Goal: Task Accomplishment & Management: Manage account settings

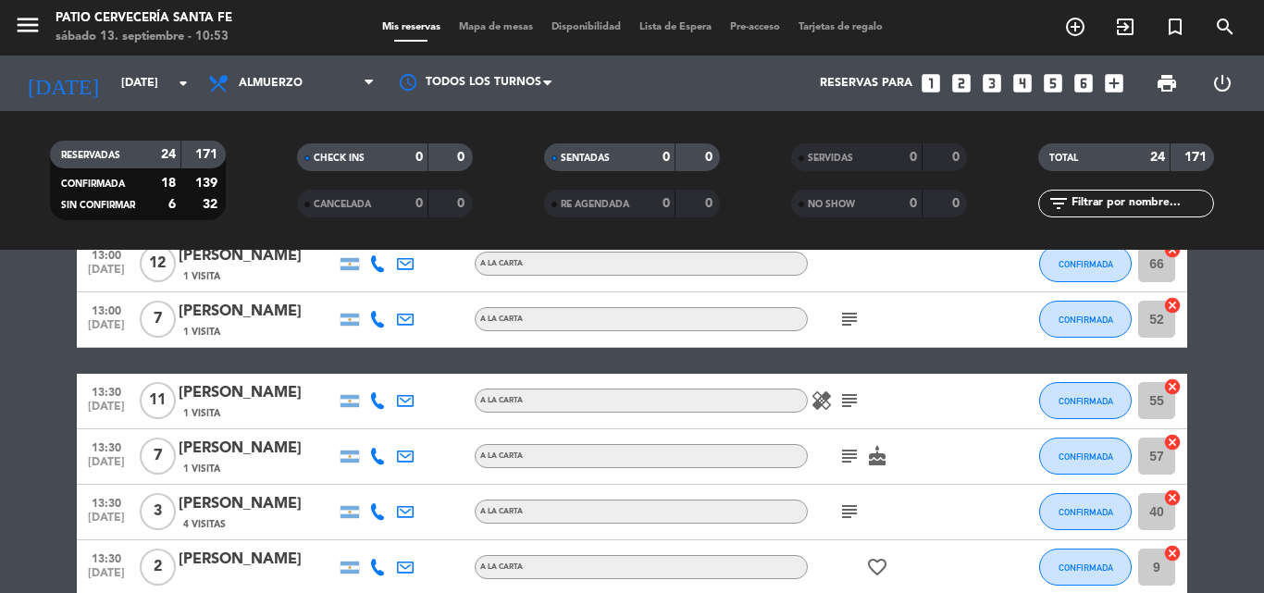
scroll to position [1203, 0]
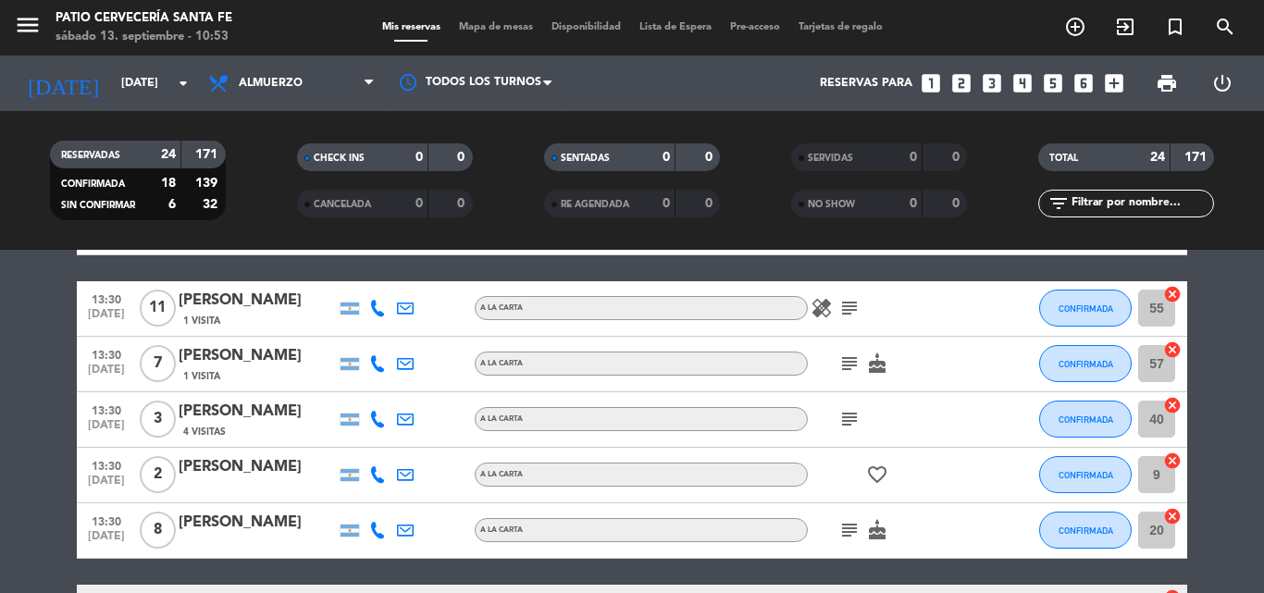
click at [243, 525] on div "[PERSON_NAME]" at bounding box center [257, 523] width 157 height 24
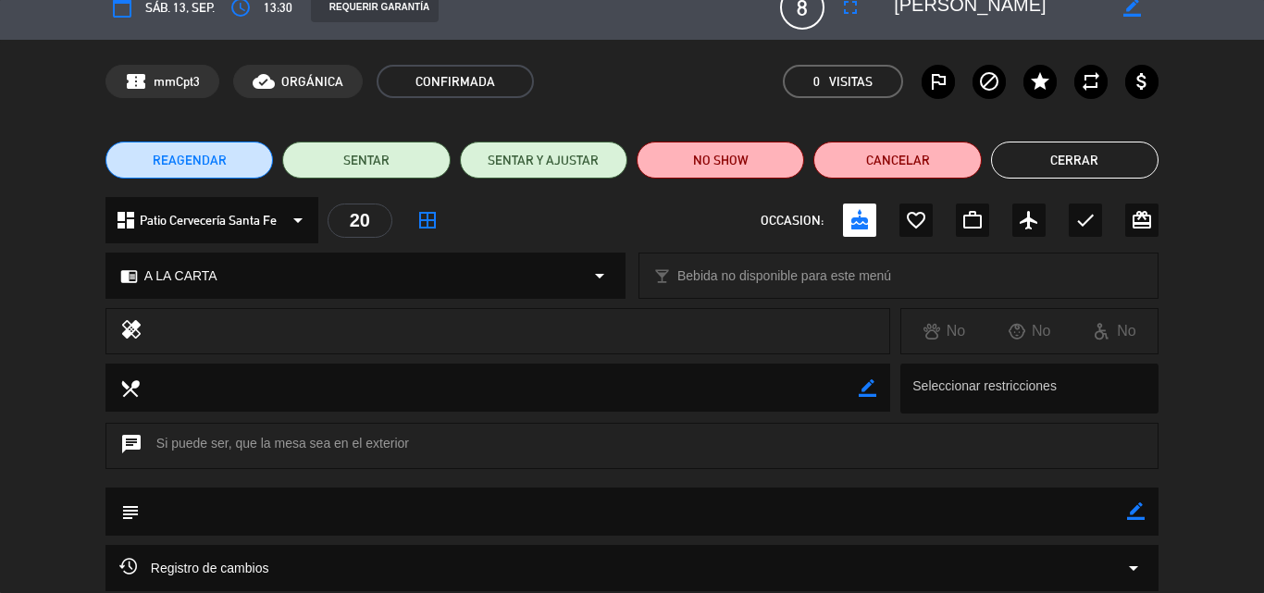
scroll to position [0, 0]
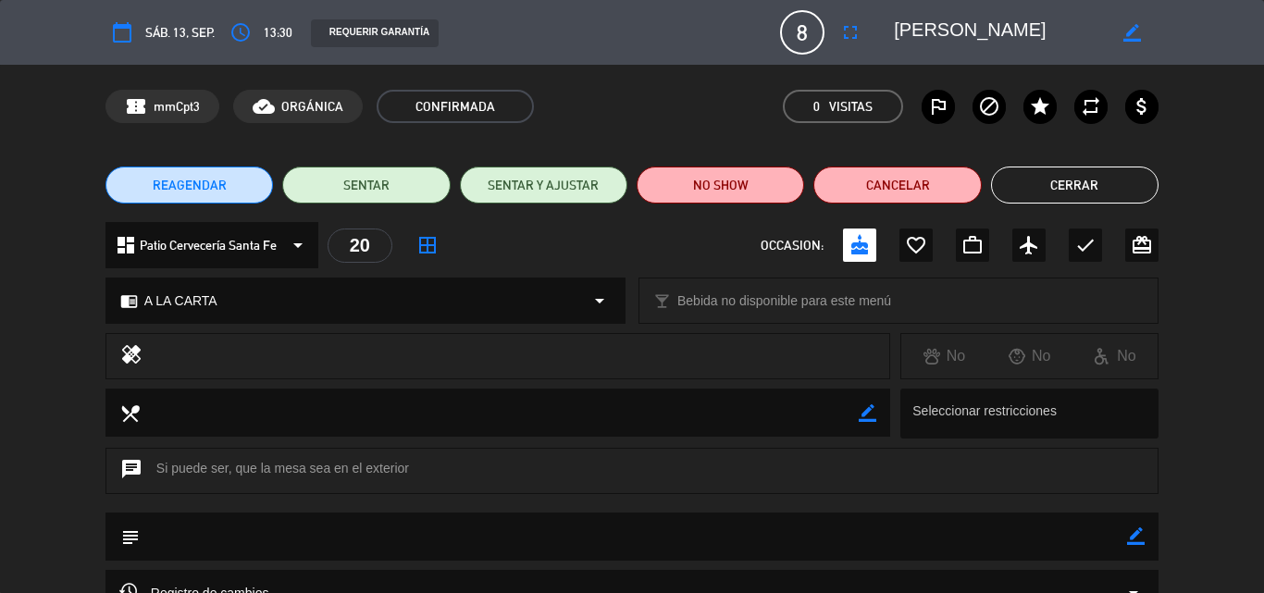
click at [1096, 187] on button "Cerrar" at bounding box center [1075, 185] width 168 height 37
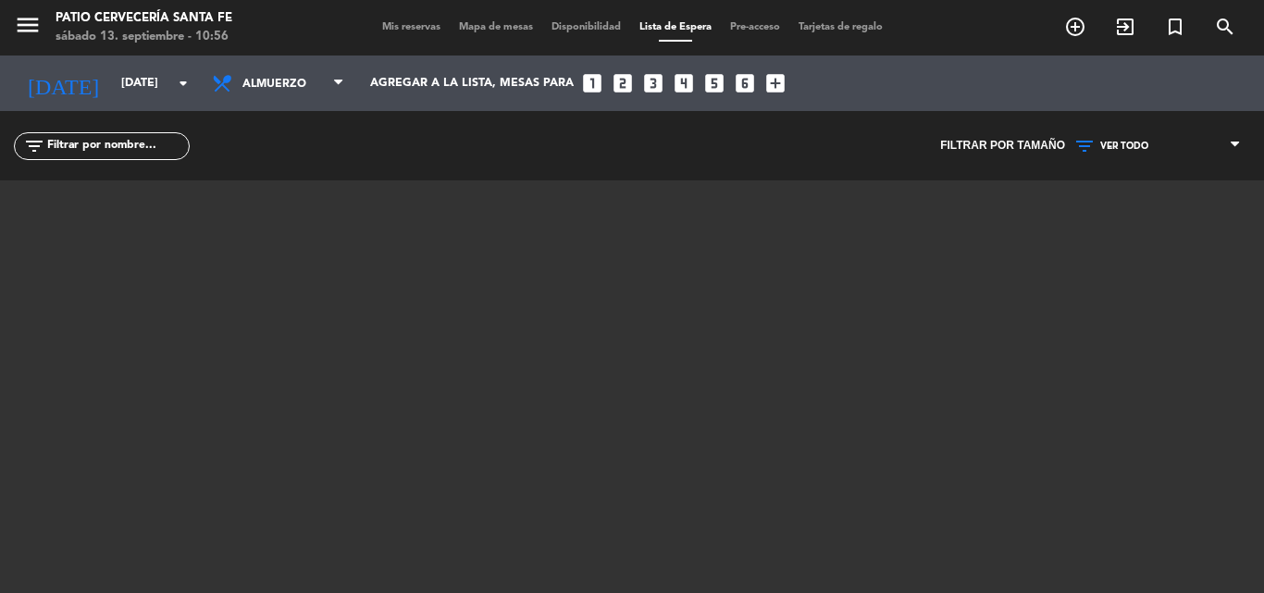
click at [413, 32] on span "Mis reservas" at bounding box center [411, 27] width 77 height 10
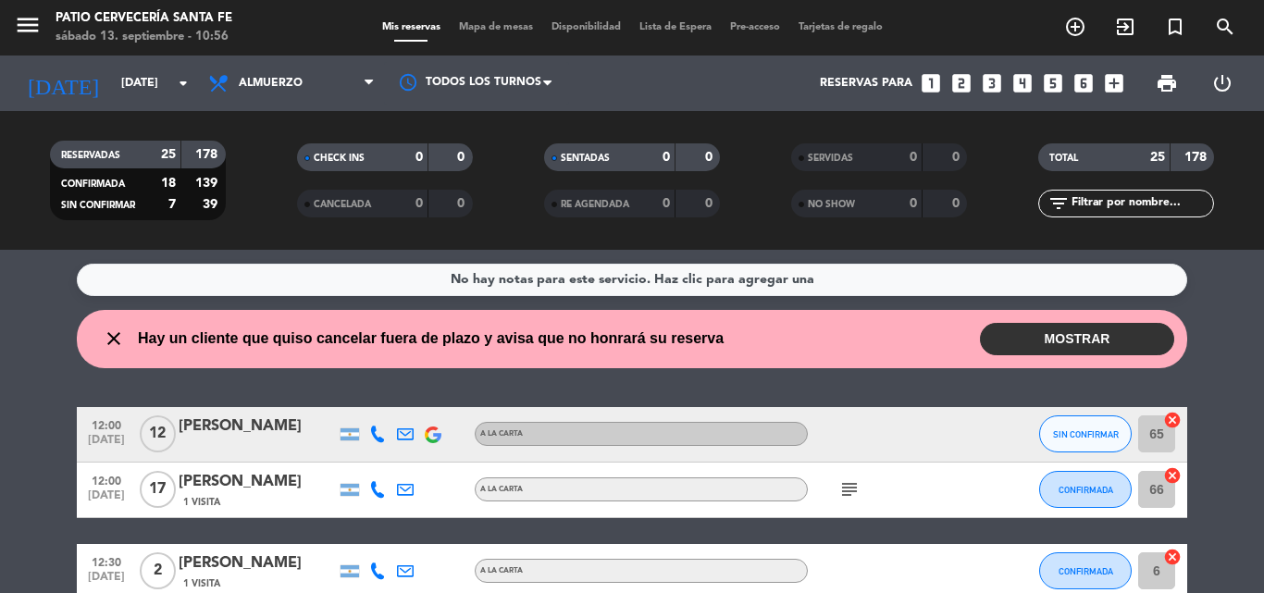
click at [1125, 342] on button "MOSTRAR" at bounding box center [1077, 339] width 194 height 32
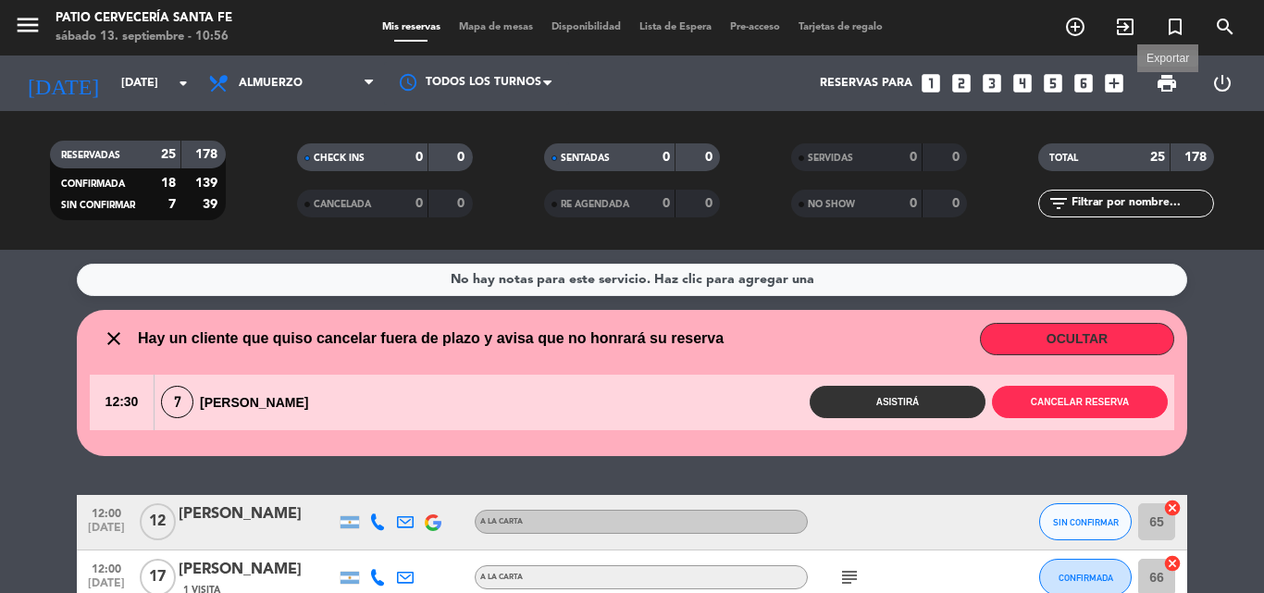
click at [1156, 81] on span "print" at bounding box center [1167, 83] width 22 height 22
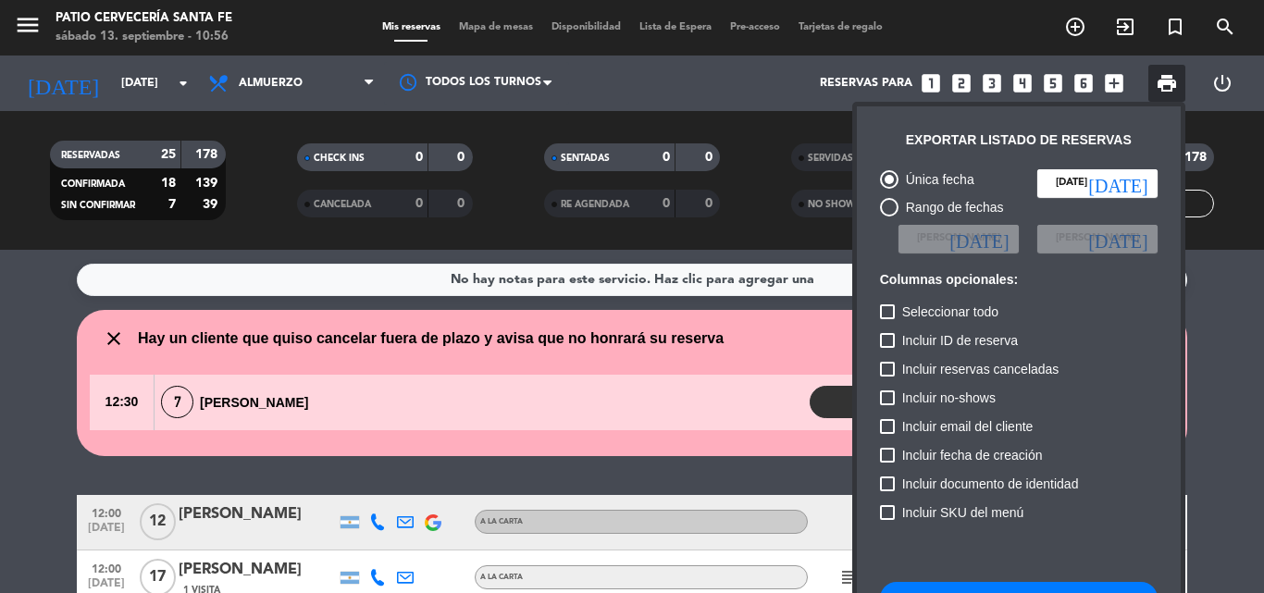
click at [770, 252] on div at bounding box center [632, 296] width 1264 height 593
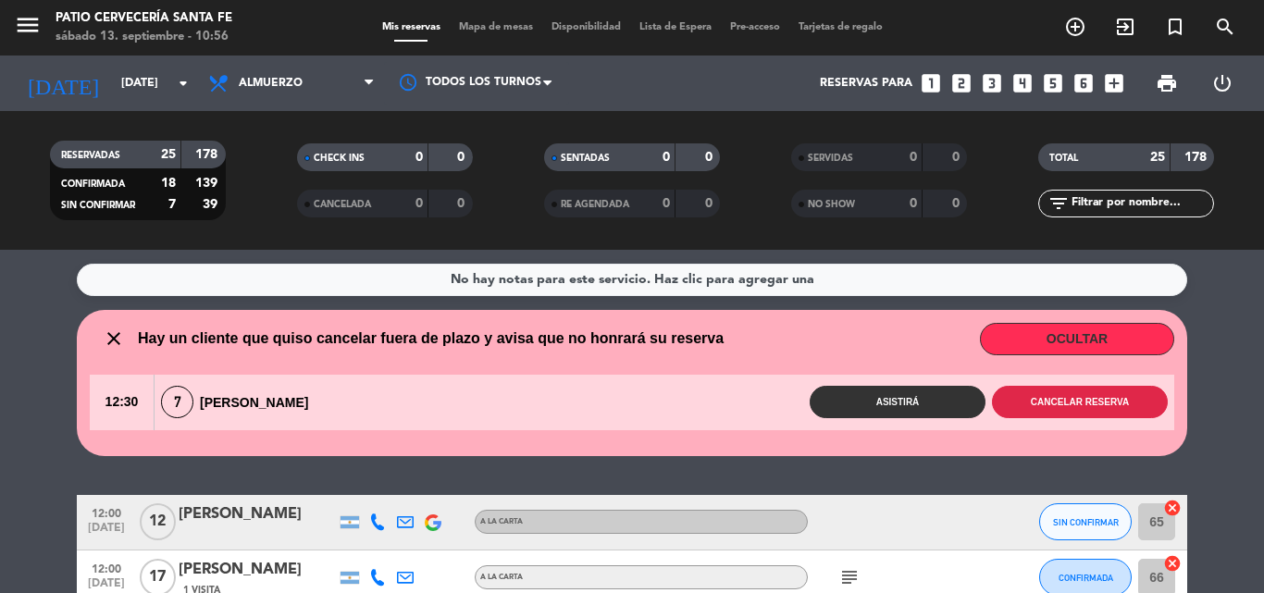
click at [1075, 406] on button "Cancelar reserva" at bounding box center [1080, 402] width 176 height 32
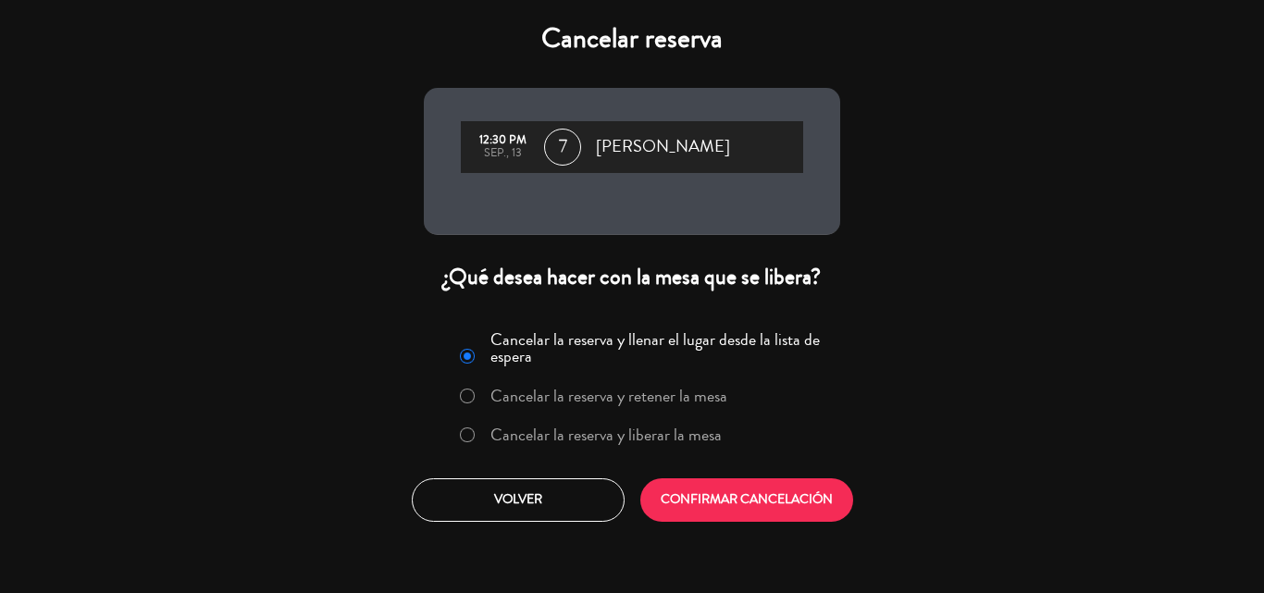
click at [690, 442] on label "Cancelar la reserva y liberar la mesa" at bounding box center [606, 435] width 231 height 17
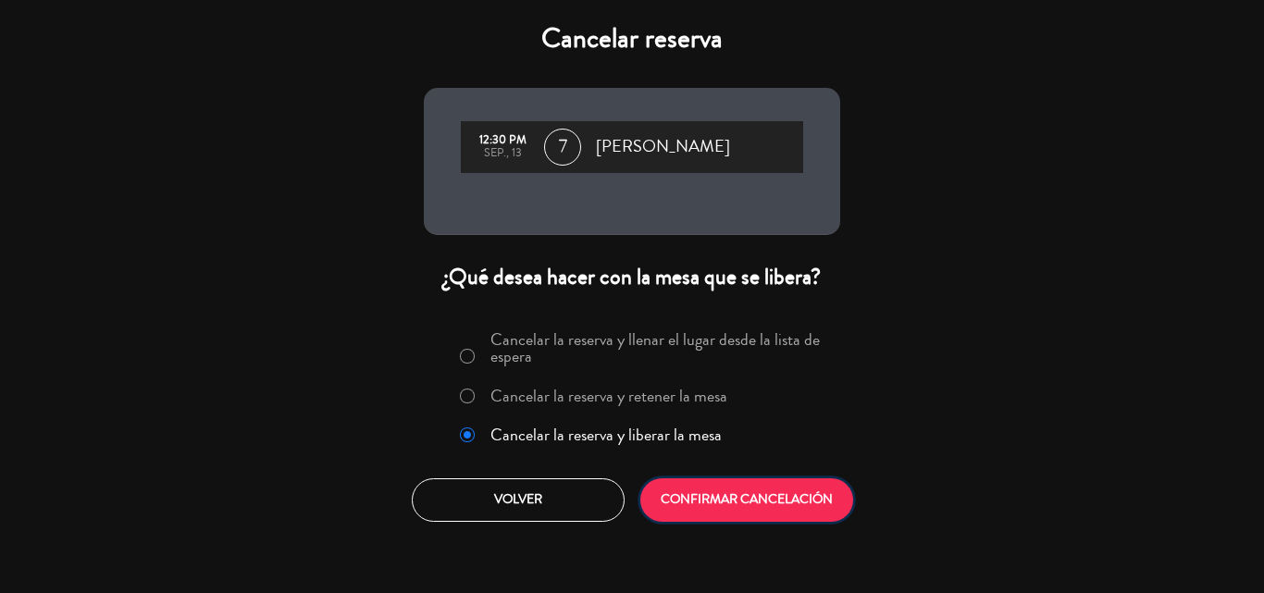
click at [723, 508] on button "CONFIRMAR CANCELACIÓN" at bounding box center [747, 501] width 213 height 44
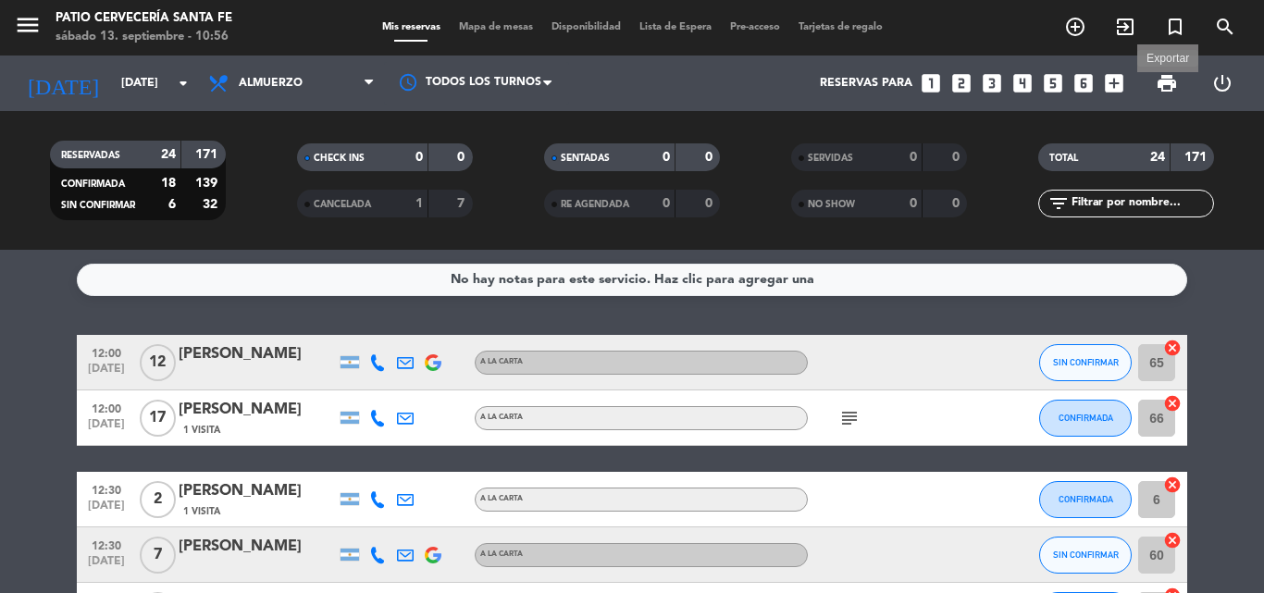
click at [1160, 82] on span "print" at bounding box center [1167, 83] width 22 height 22
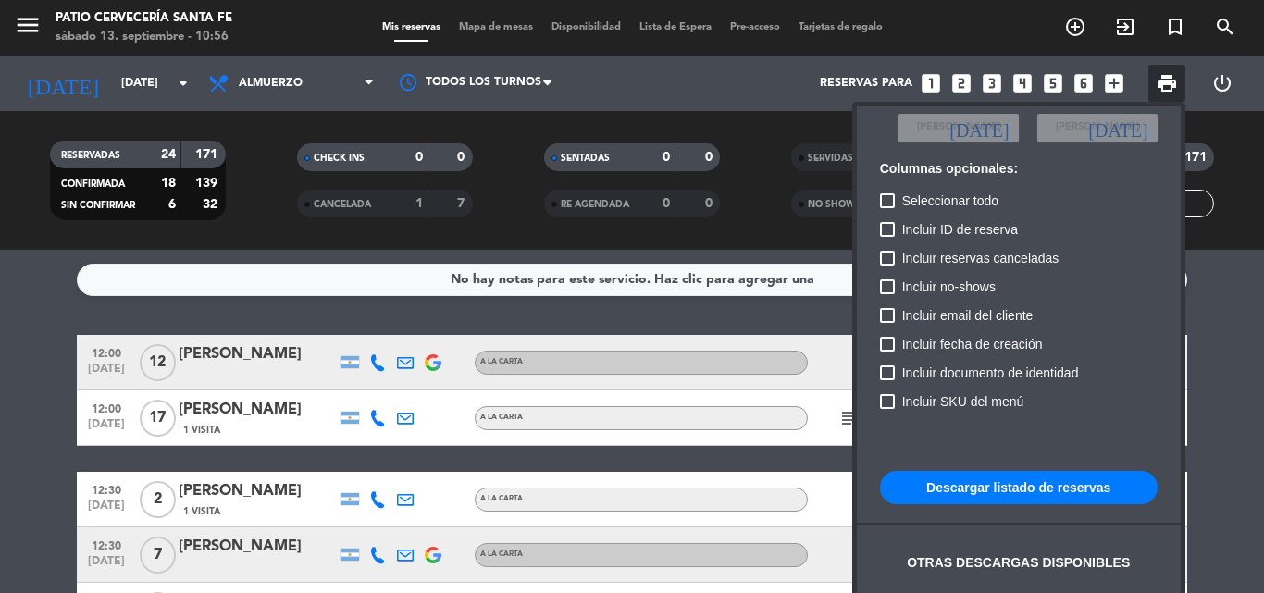
scroll to position [113, 0]
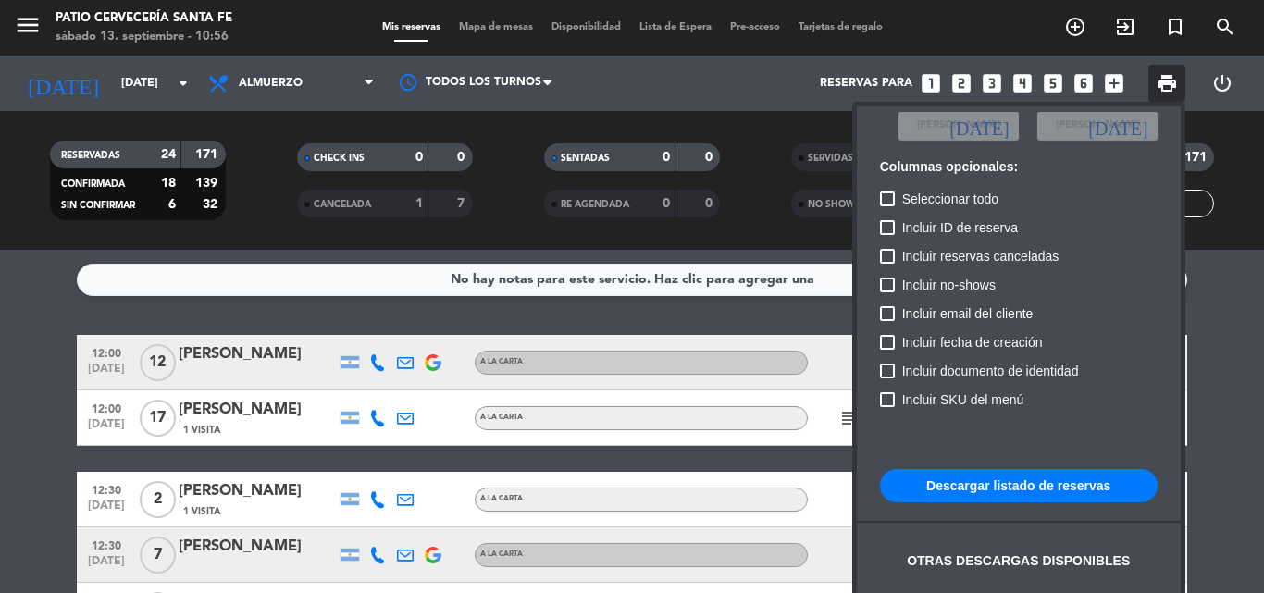
click at [1028, 479] on button "Descargar listado de reservas" at bounding box center [1019, 485] width 278 height 33
click at [285, 172] on div at bounding box center [632, 296] width 1264 height 593
